Goal: Contribute content: Add original content to the website for others to see

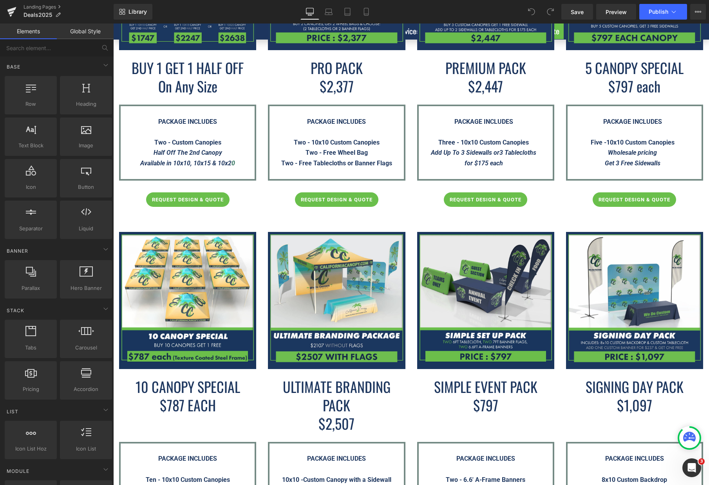
scroll to position [705, 0]
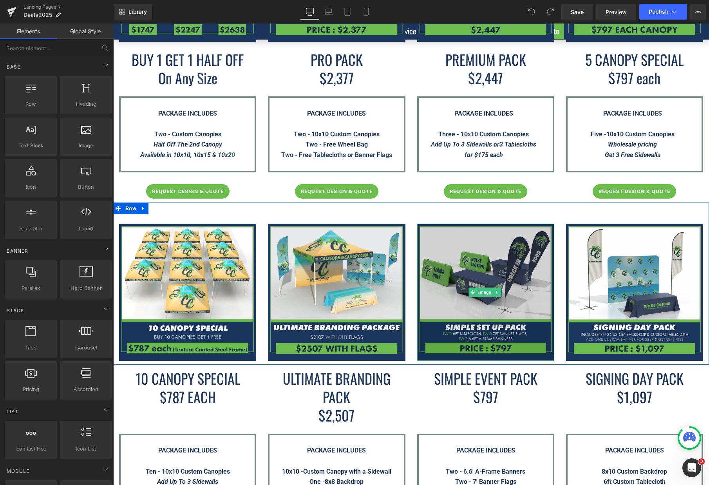
click at [508, 297] on img at bounding box center [485, 292] width 137 height 137
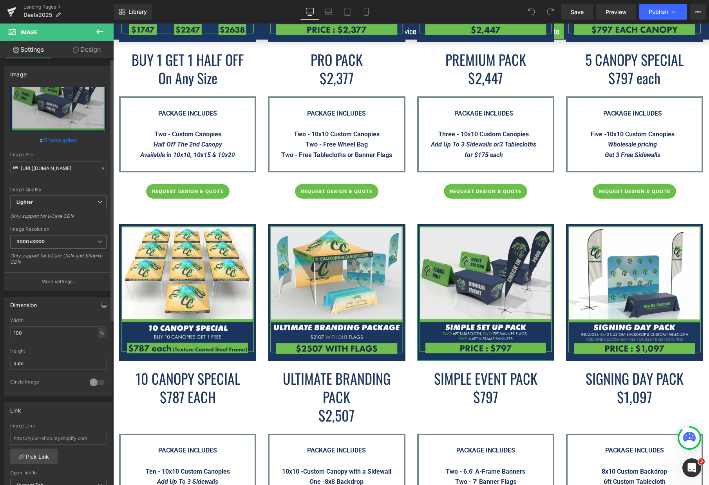
click at [56, 141] on link "Browse gallery" at bounding box center [60, 140] width 33 height 14
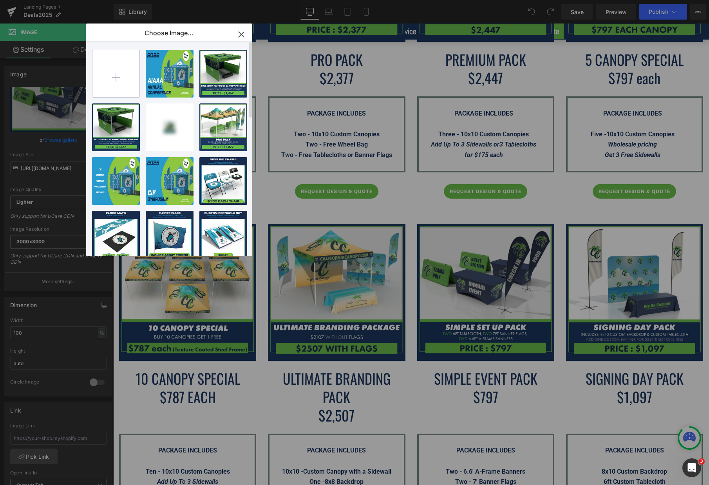
click at [113, 81] on input "file" at bounding box center [115, 73] width 47 height 47
type input "C:\fakepath\Simple-Set-Up-Pack---CC---Deals2025-Page.png"
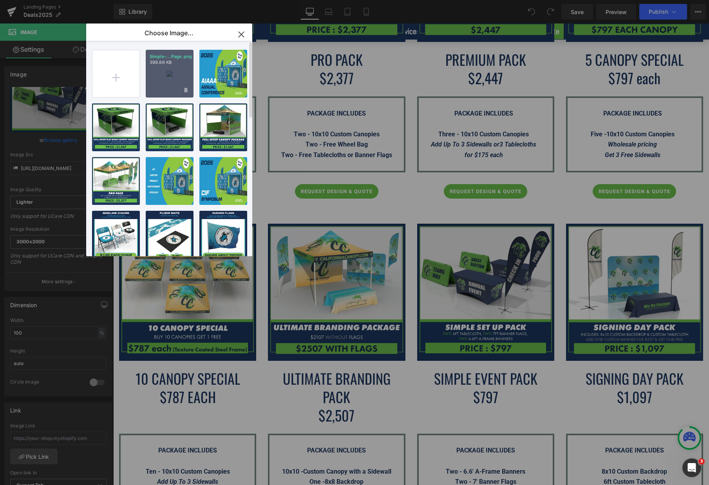
click at [179, 74] on div "Simple-...Page.png 399.86 KB" at bounding box center [170, 74] width 48 height 48
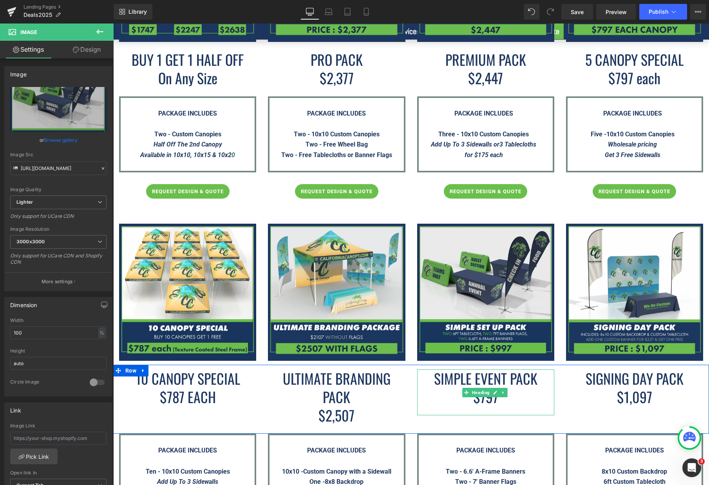
click at [483, 401] on span "$797" at bounding box center [485, 396] width 25 height 21
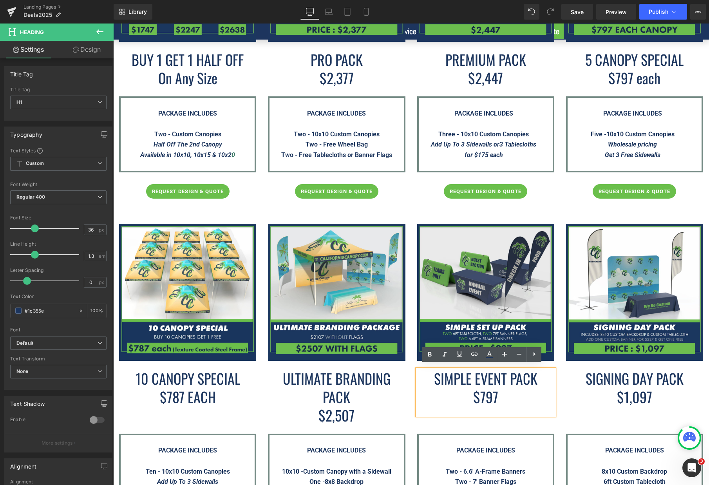
click at [481, 397] on span "$797" at bounding box center [485, 396] width 25 height 21
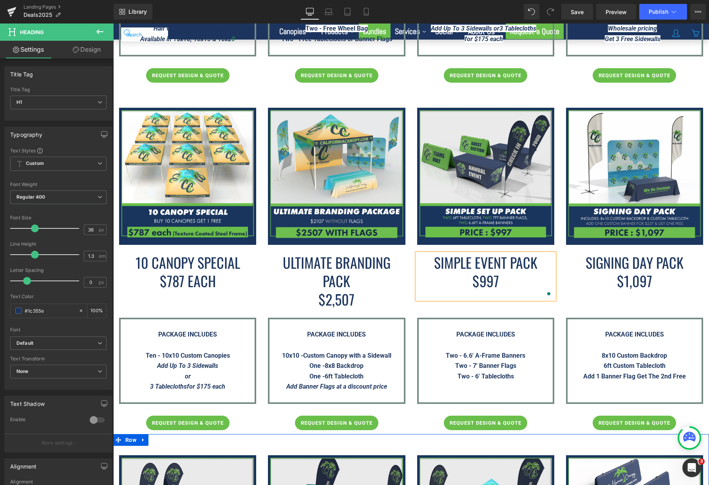
scroll to position [784, 0]
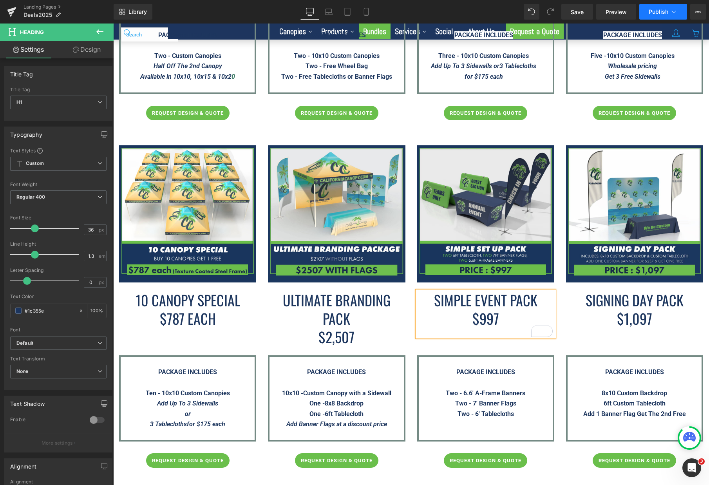
click at [657, 14] on span "Publish" at bounding box center [659, 12] width 20 height 6
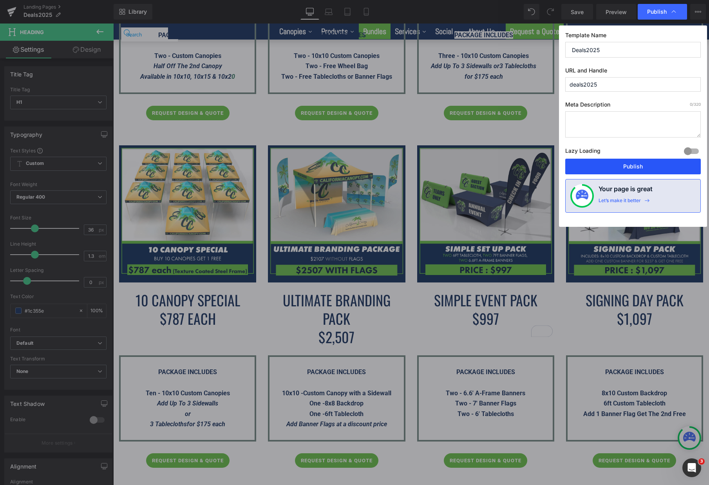
click at [615, 163] on button "Publish" at bounding box center [633, 167] width 136 height 16
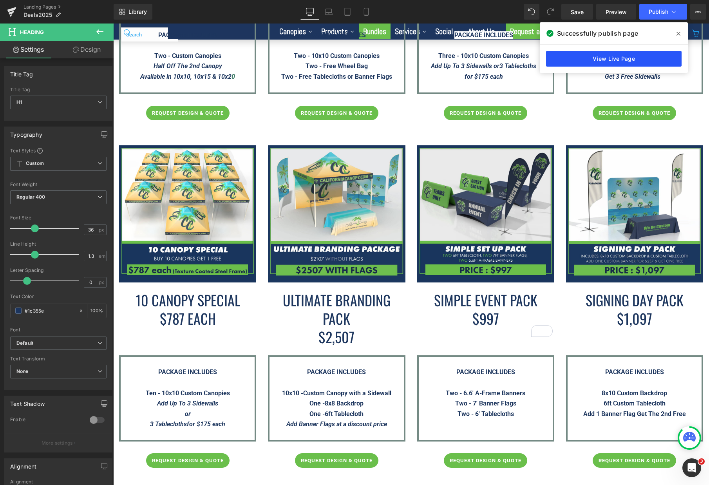
click at [600, 60] on link "View Live Page" at bounding box center [614, 59] width 136 height 16
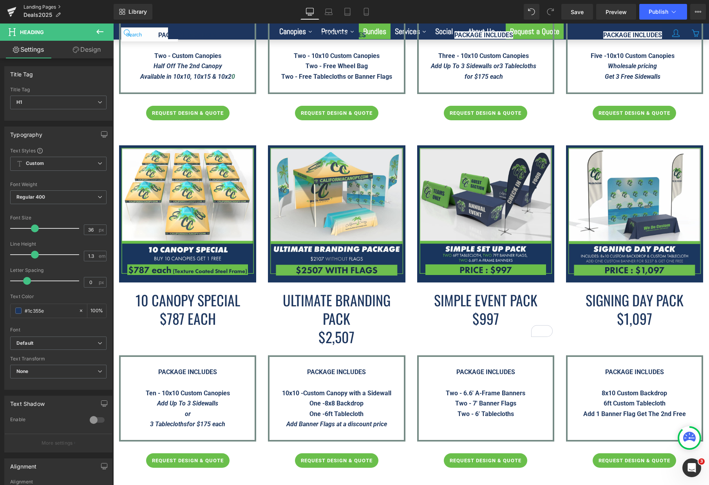
click at [43, 9] on link "Landing Pages" at bounding box center [69, 7] width 90 height 6
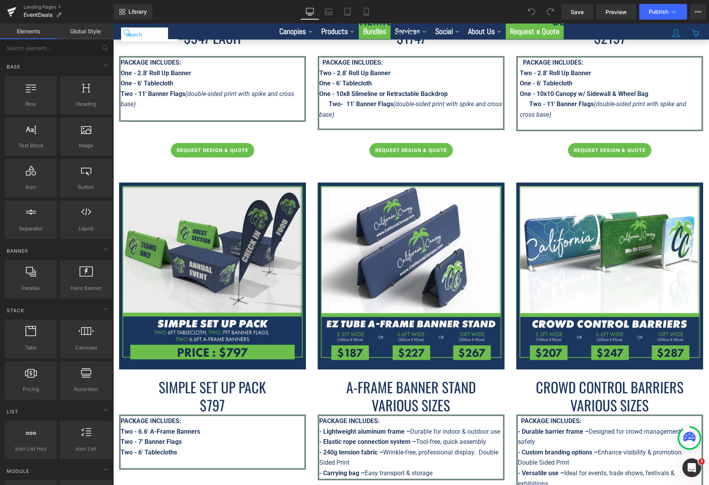
scroll to position [549, 0]
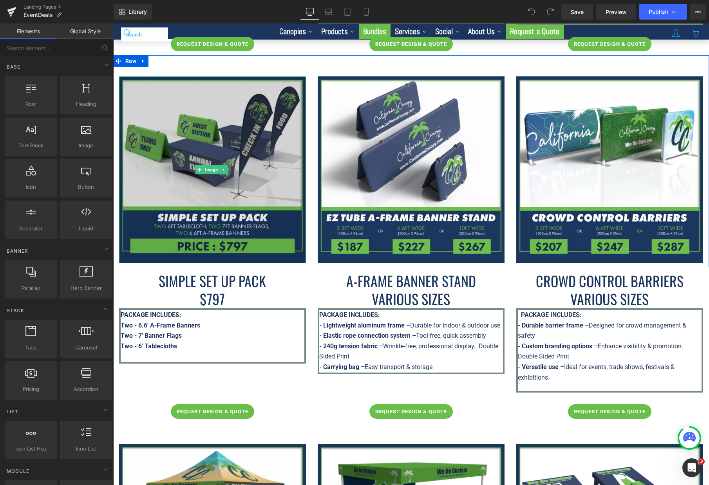
click at [252, 174] on img at bounding box center [212, 169] width 187 height 187
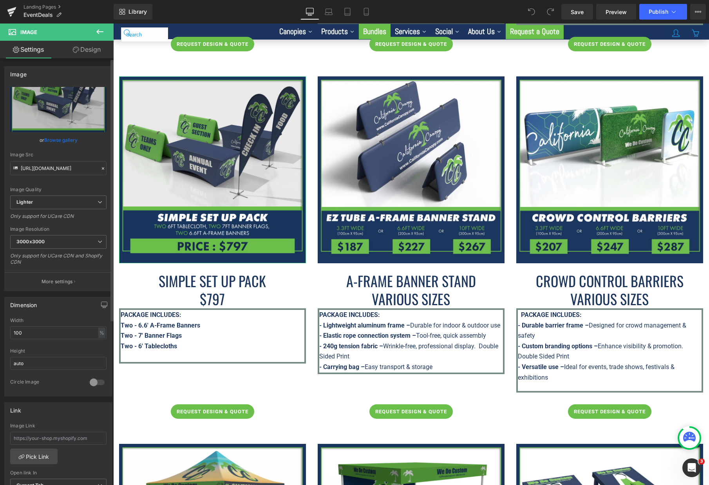
click at [58, 137] on link "Browse gallery" at bounding box center [60, 140] width 33 height 14
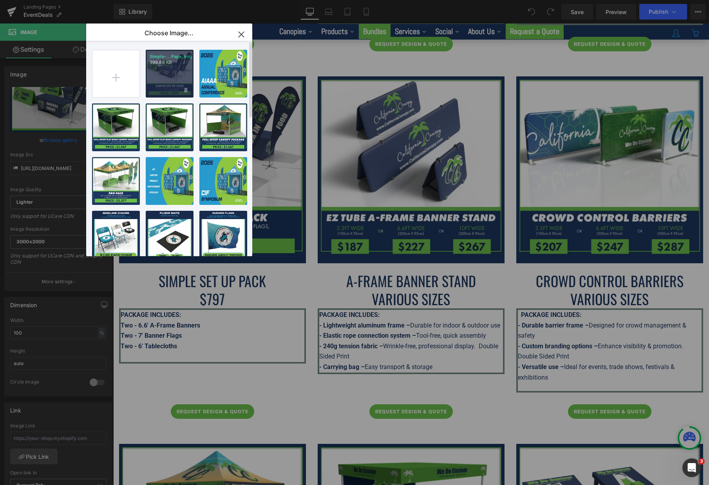
click at [168, 80] on div "Simple-...Page.png 399.86 KB" at bounding box center [170, 74] width 48 height 48
type input "https://ucarecdn.com/4fea6be7-57fc-4ae9-a47a-660e86671efb/-/format/auto/-/previ…"
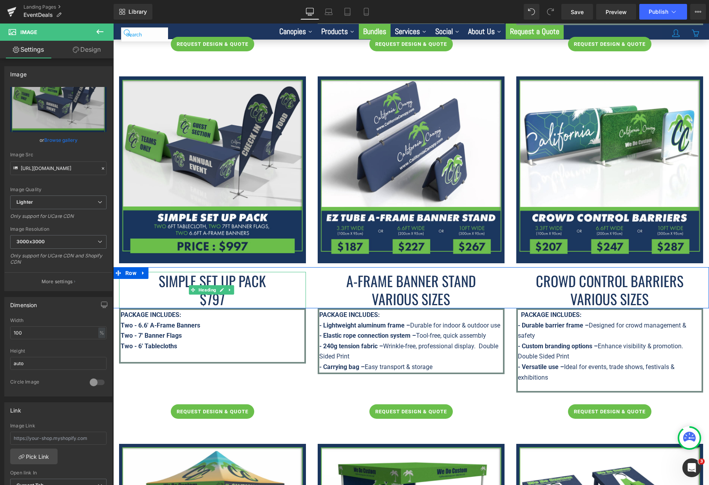
click at [212, 295] on font "$797" at bounding box center [212, 298] width 25 height 21
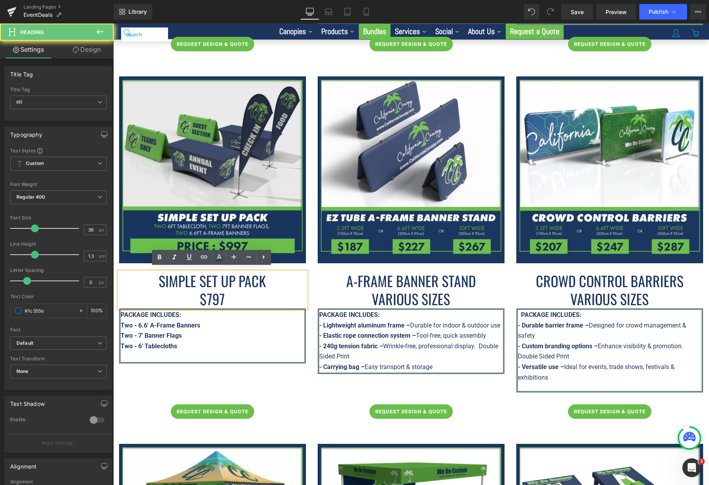
click at [212, 295] on font "$797" at bounding box center [212, 298] width 25 height 21
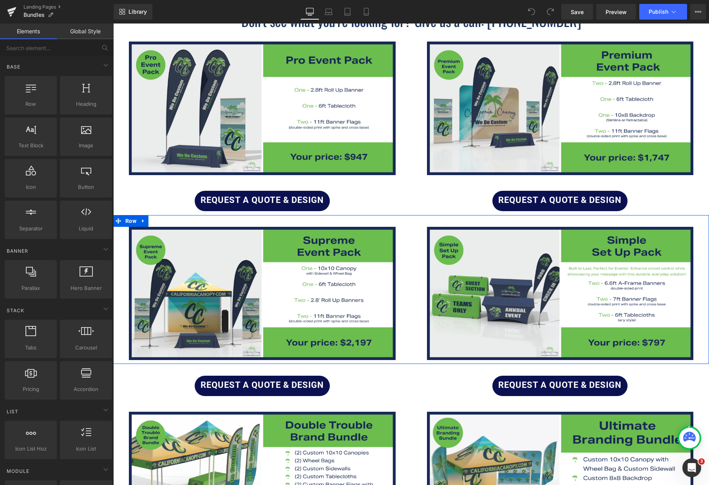
scroll to position [157, 0]
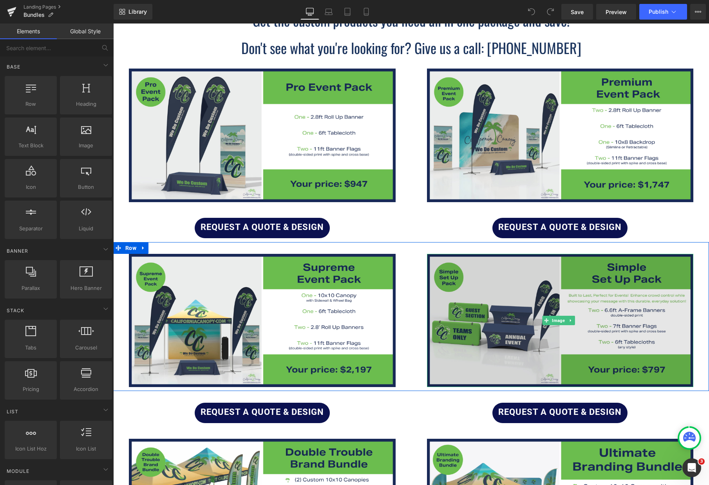
click at [642, 272] on img at bounding box center [560, 320] width 267 height 133
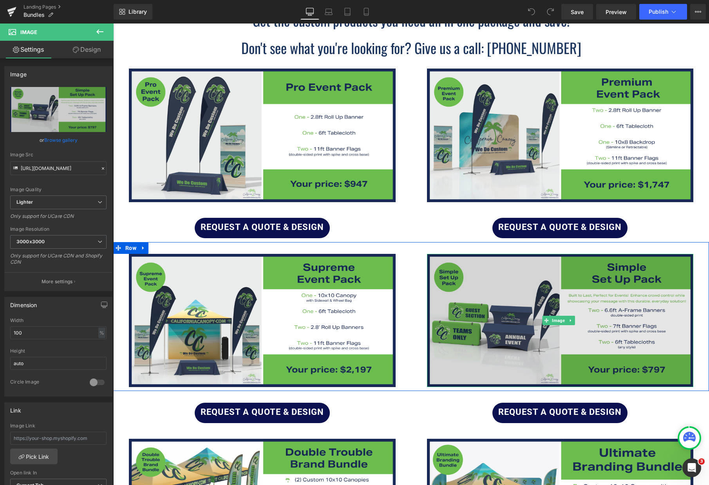
click at [597, 295] on img at bounding box center [560, 320] width 267 height 133
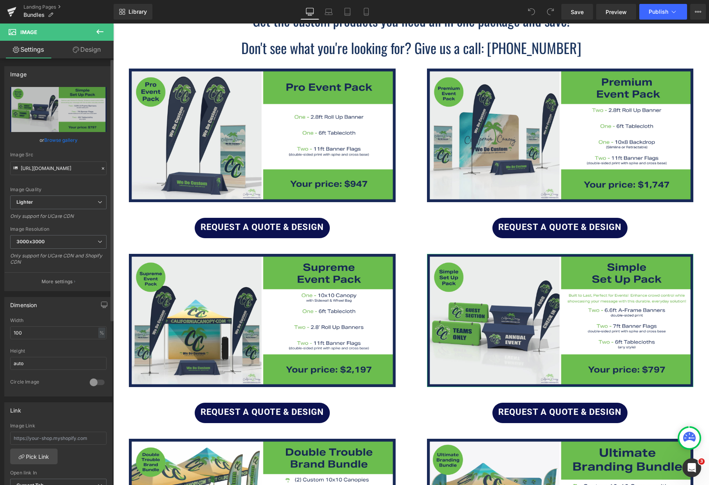
click at [60, 140] on link "Browse gallery" at bounding box center [60, 140] width 33 height 14
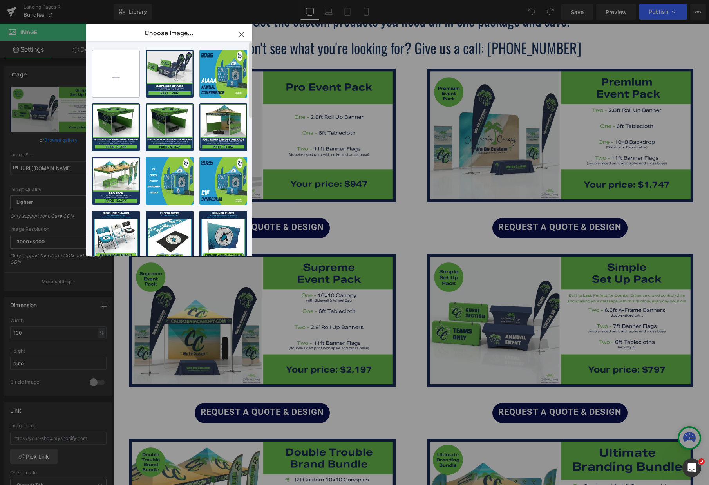
click at [130, 80] on input "file" at bounding box center [115, 73] width 47 height 47
type input "C:\fakepath\Simple-Set-Up-Pack---CC---Bundles-Page.png"
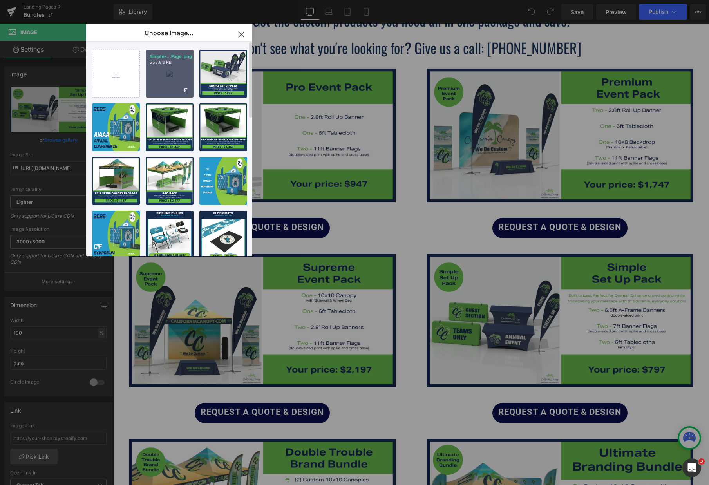
click at [174, 80] on div "Simple-...Page.png 558.83 KB" at bounding box center [170, 74] width 48 height 48
type input "https://ucarecdn.com/8f3f9b79-1b2e-4ec2-a626-37dac5207d88/-/format/auto/-/previ…"
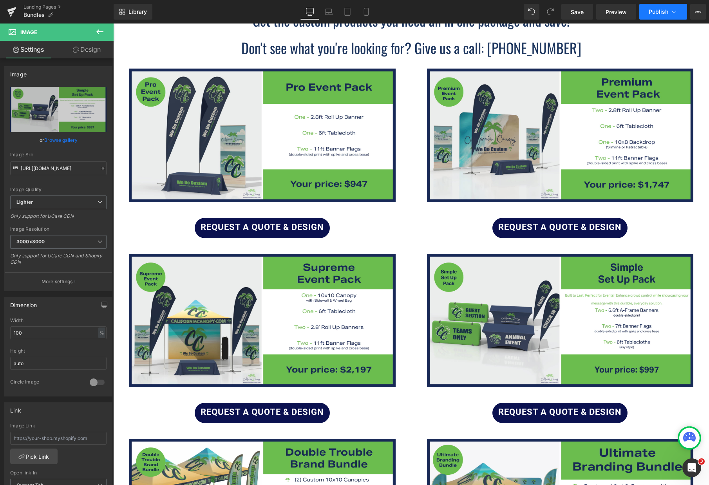
click at [651, 14] on span "Publish" at bounding box center [659, 12] width 20 height 6
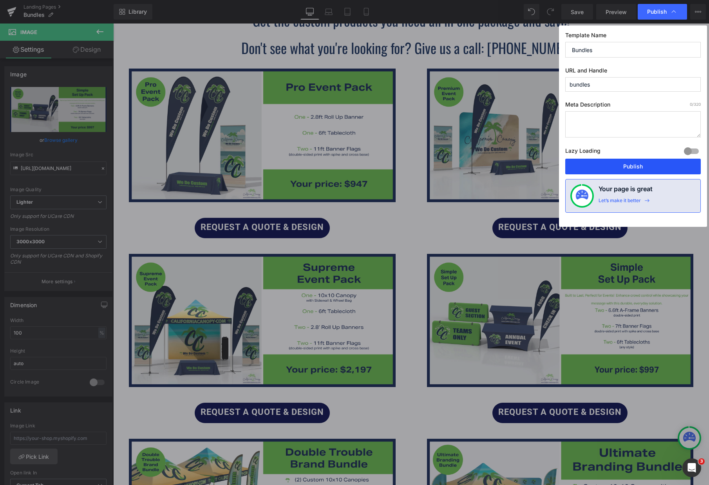
click at [634, 163] on button "Publish" at bounding box center [633, 167] width 136 height 16
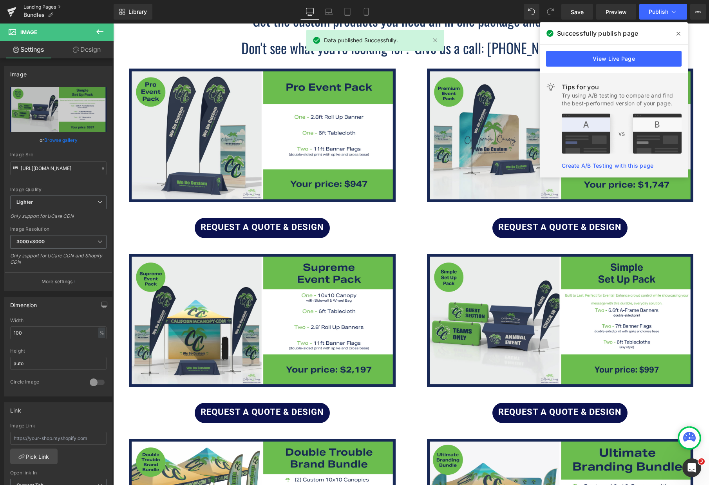
click at [49, 6] on link "Landing Pages" at bounding box center [69, 7] width 90 height 6
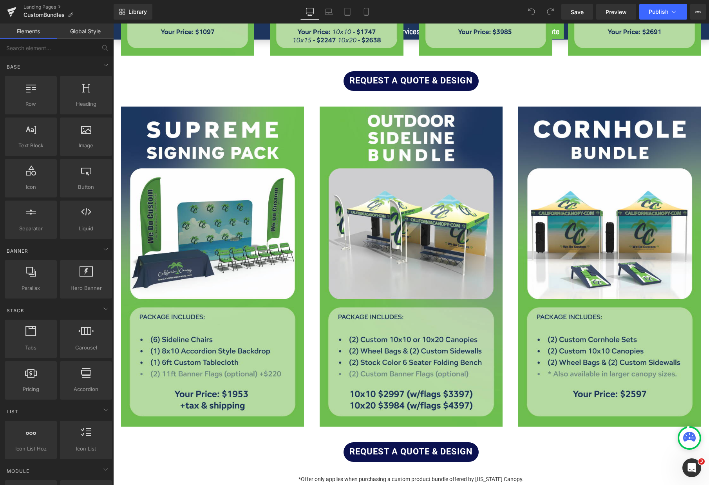
scroll to position [431, 0]
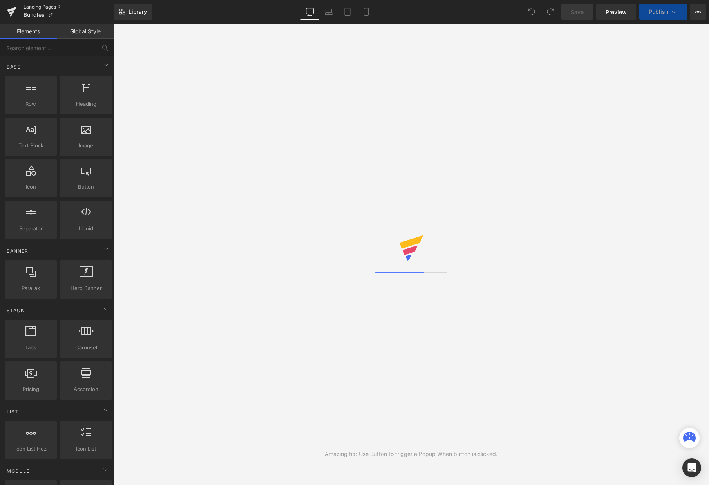
click at [49, 7] on link "Landing Pages" at bounding box center [69, 7] width 90 height 6
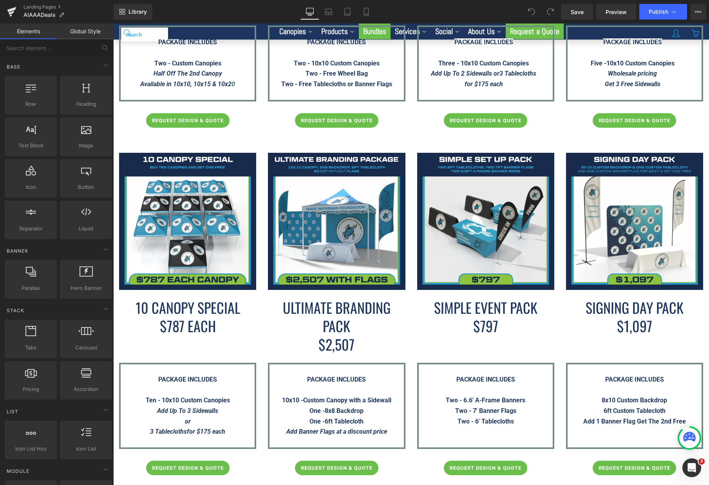
scroll to position [1097, 0]
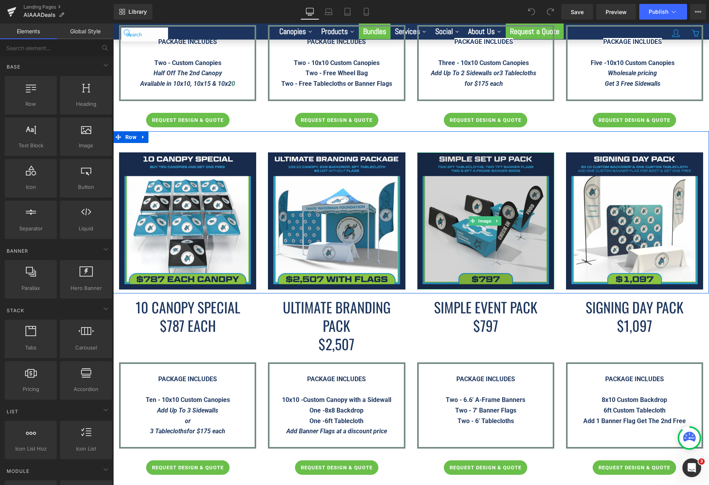
click at [520, 240] on img at bounding box center [485, 220] width 137 height 137
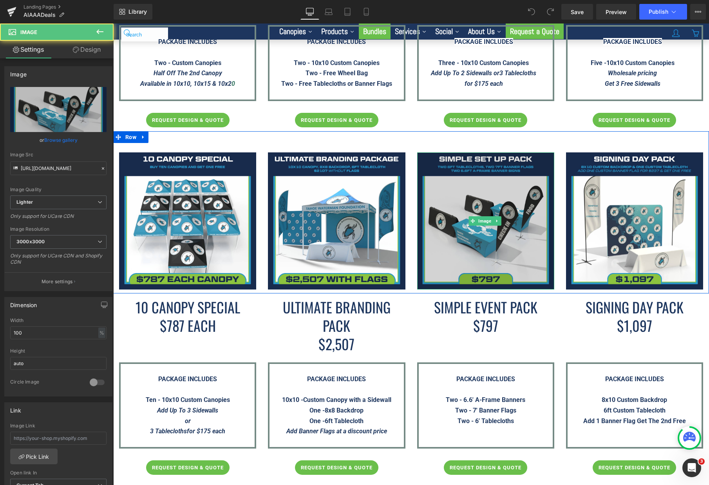
click at [531, 229] on img at bounding box center [485, 220] width 137 height 137
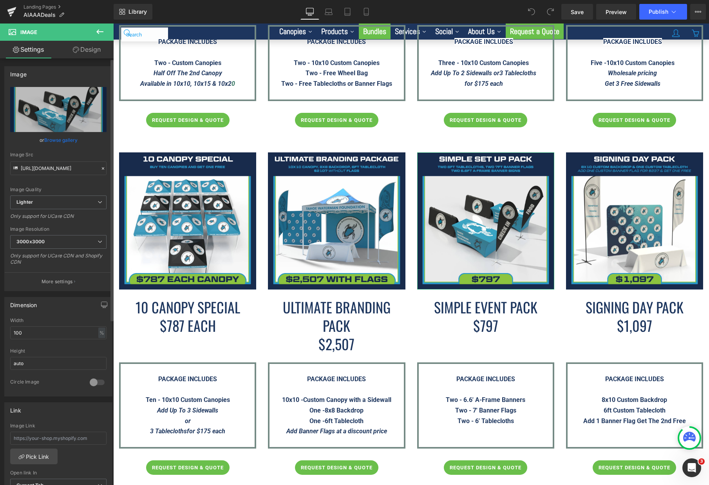
click at [61, 143] on link "Browse gallery" at bounding box center [60, 140] width 33 height 14
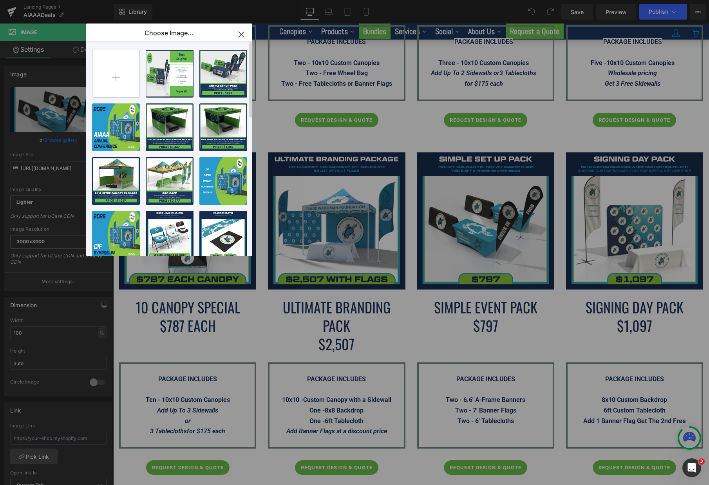
click at [130, 70] on input "file" at bounding box center [115, 73] width 47 height 47
type input "C:\fakepath\Simple-Setup-Pack---NRPA-Conference-2025.png"
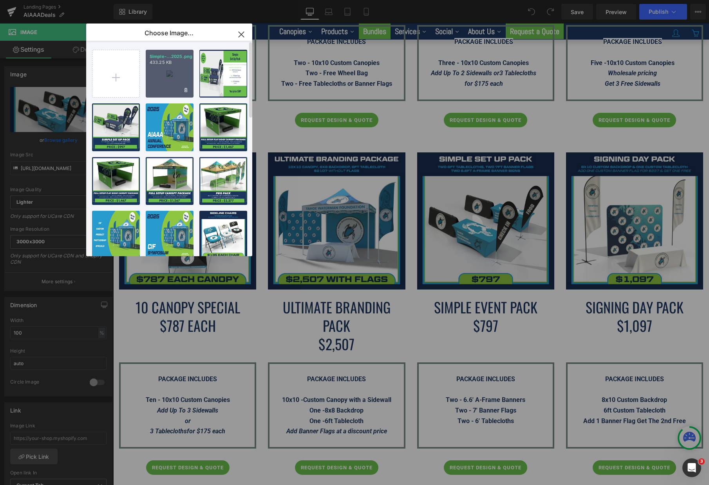
click at [170, 86] on div "Simple-...2025.png 433.25 KB" at bounding box center [170, 74] width 48 height 48
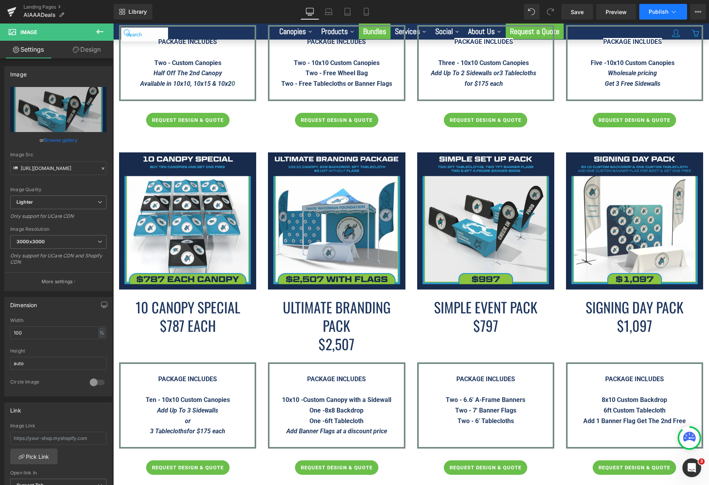
click at [661, 11] on span "Publish" at bounding box center [659, 12] width 20 height 6
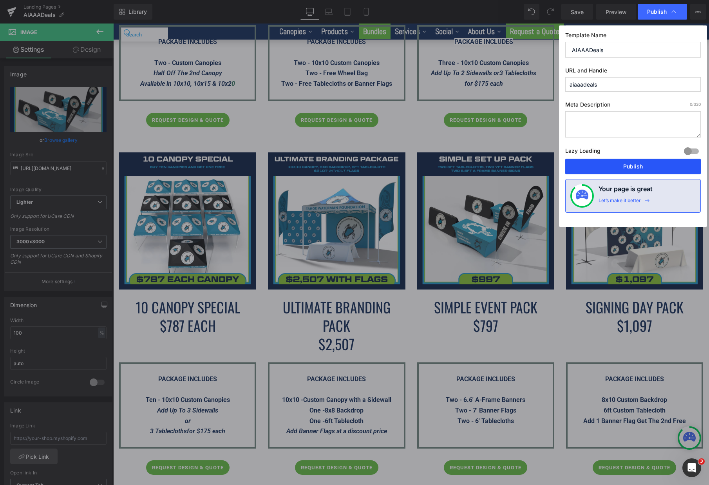
click at [628, 164] on button "Publish" at bounding box center [633, 167] width 136 height 16
